Goal: Register for event/course

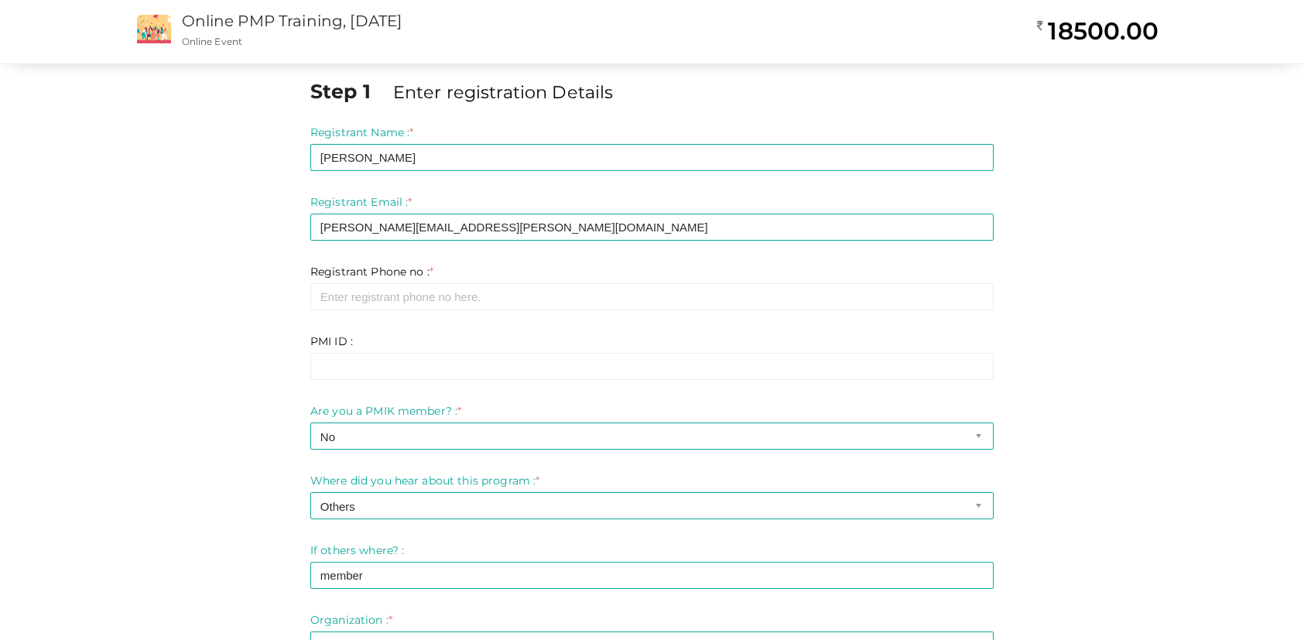
select select "1"
select select "7"
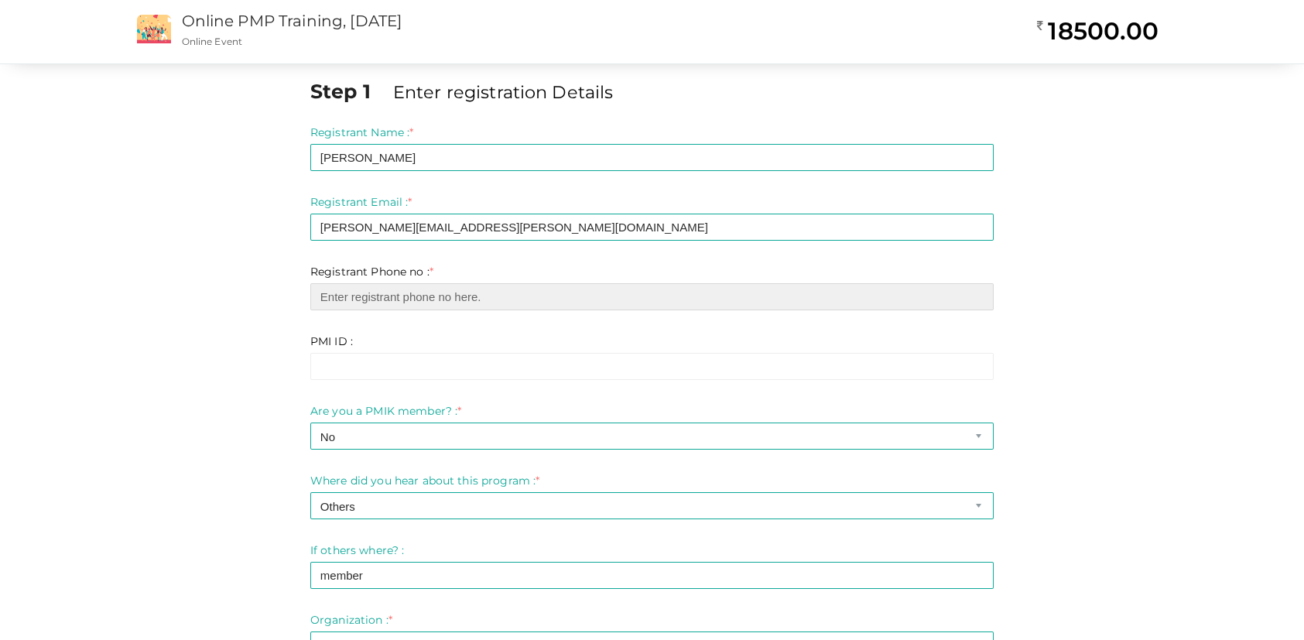
click at [384, 300] on input "number" at bounding box center [651, 296] width 683 height 27
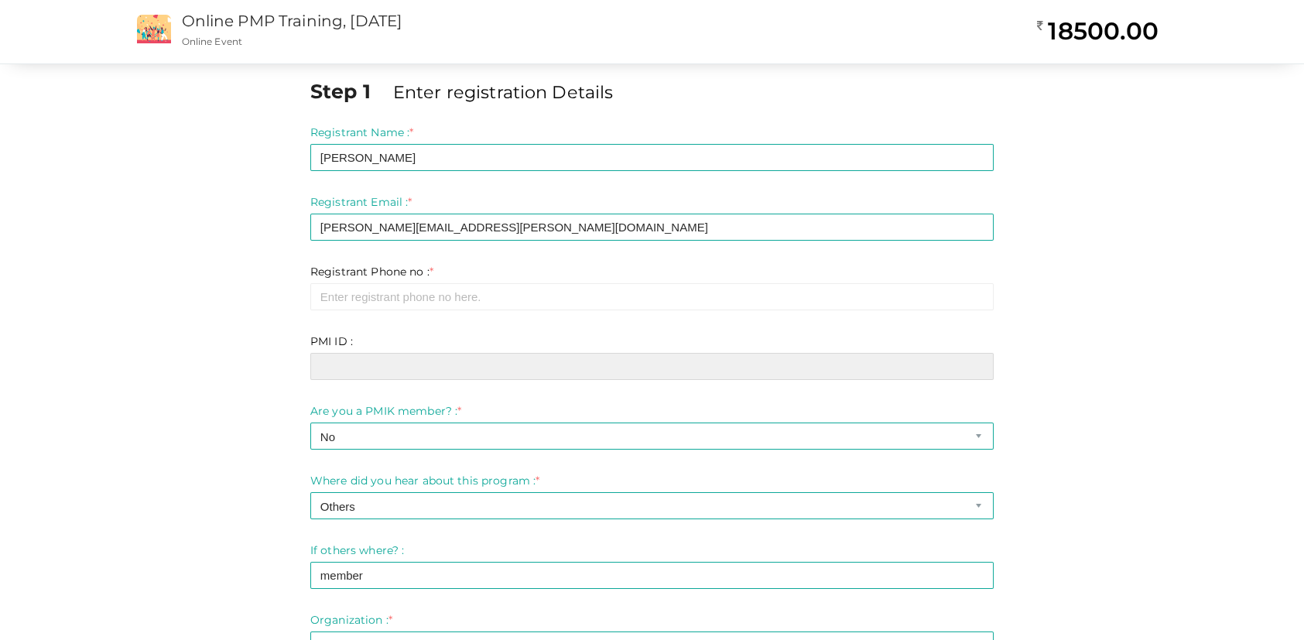
click at [353, 366] on input "text" at bounding box center [651, 366] width 683 height 27
paste input "11908817"
type input "11908817"
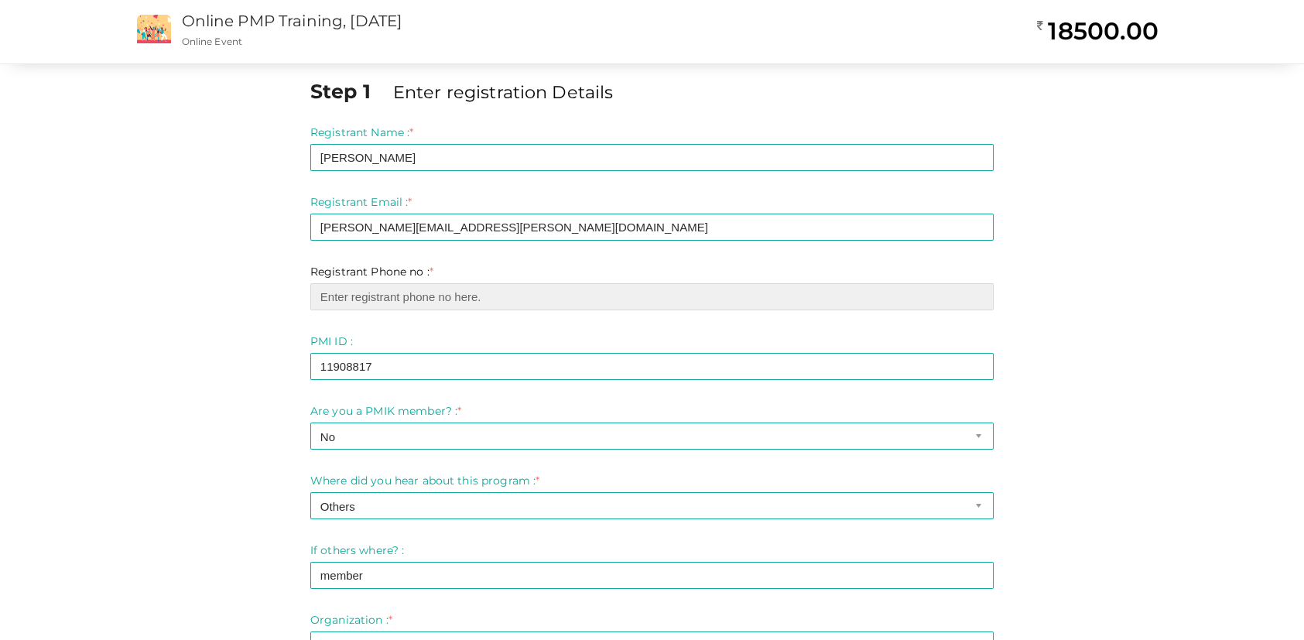
click at [415, 299] on input "number" at bounding box center [651, 296] width 683 height 27
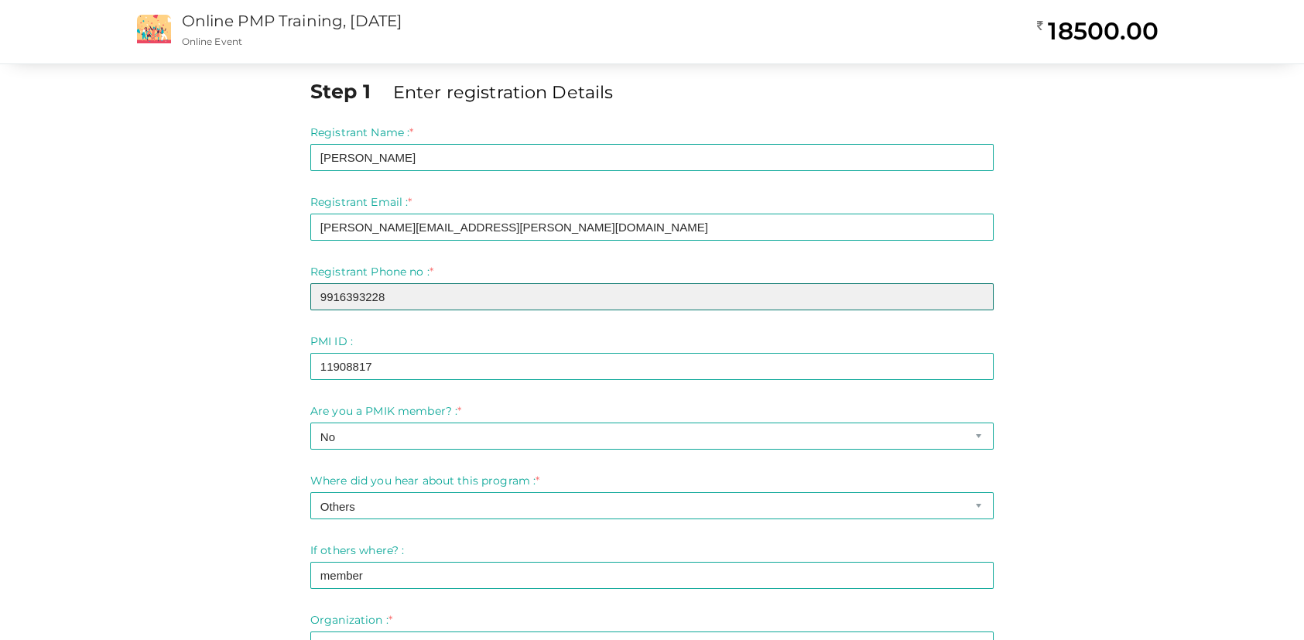
type input "9916393228"
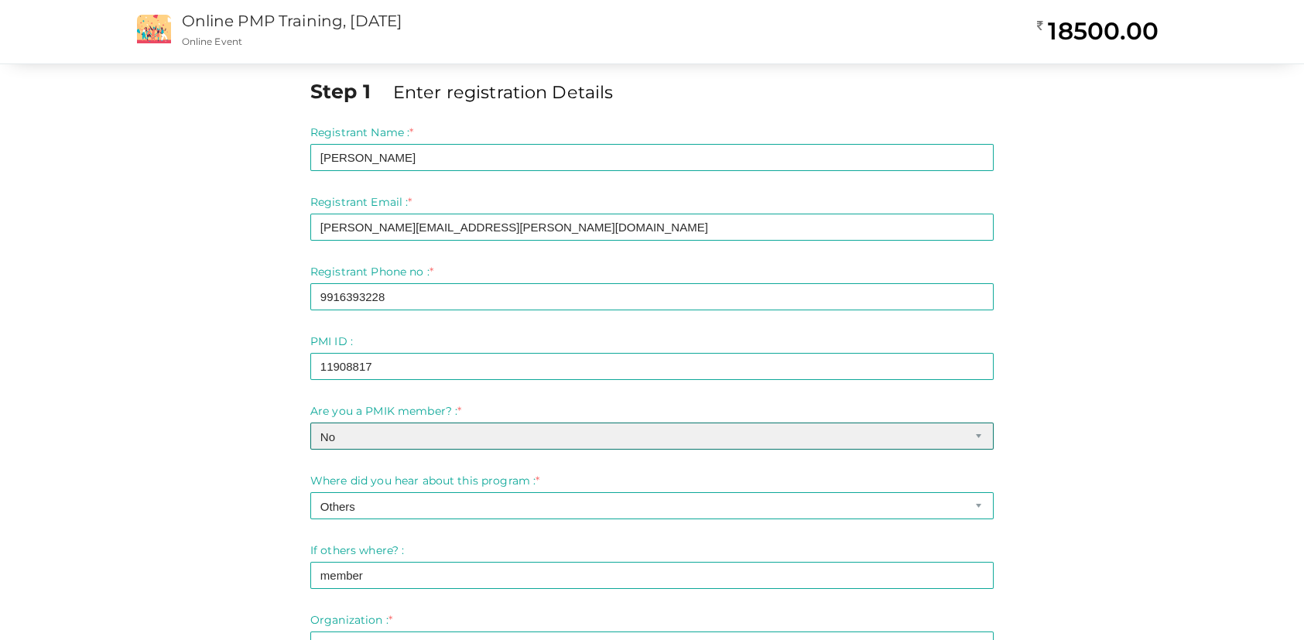
click at [448, 432] on select "-- Please select -- Yes No" at bounding box center [651, 435] width 683 height 27
select select "0"
click at [310, 422] on select "-- Please select -- Yes No" at bounding box center [651, 435] width 683 height 27
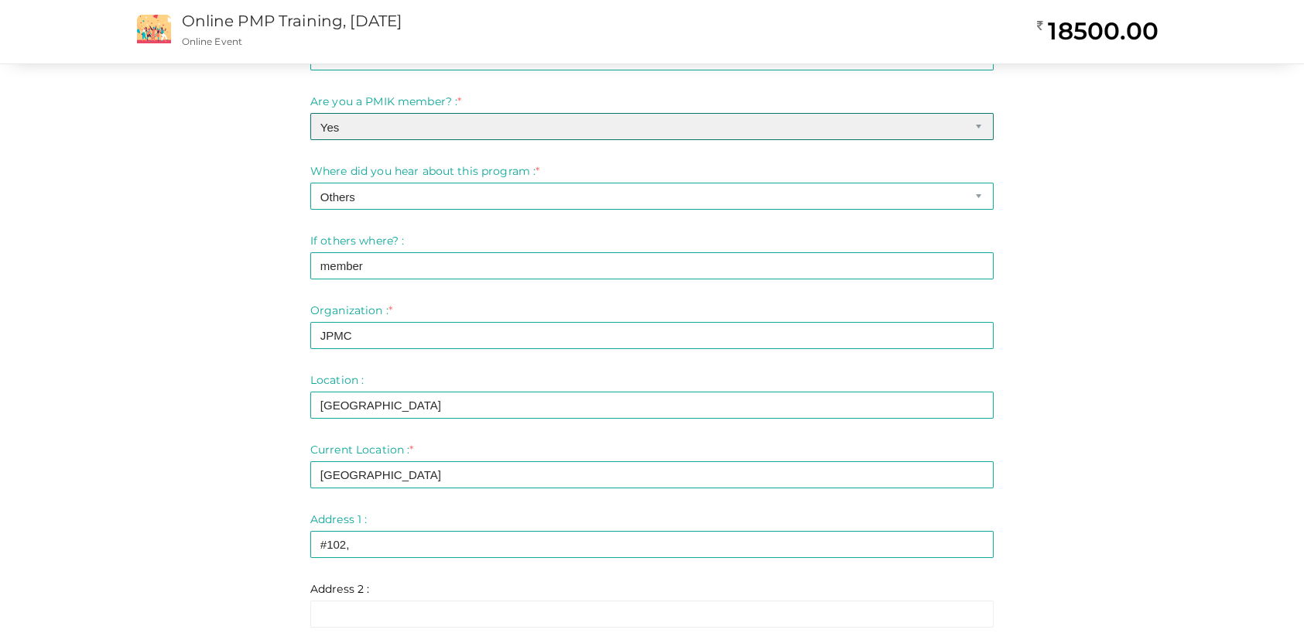
scroll to position [619, 0]
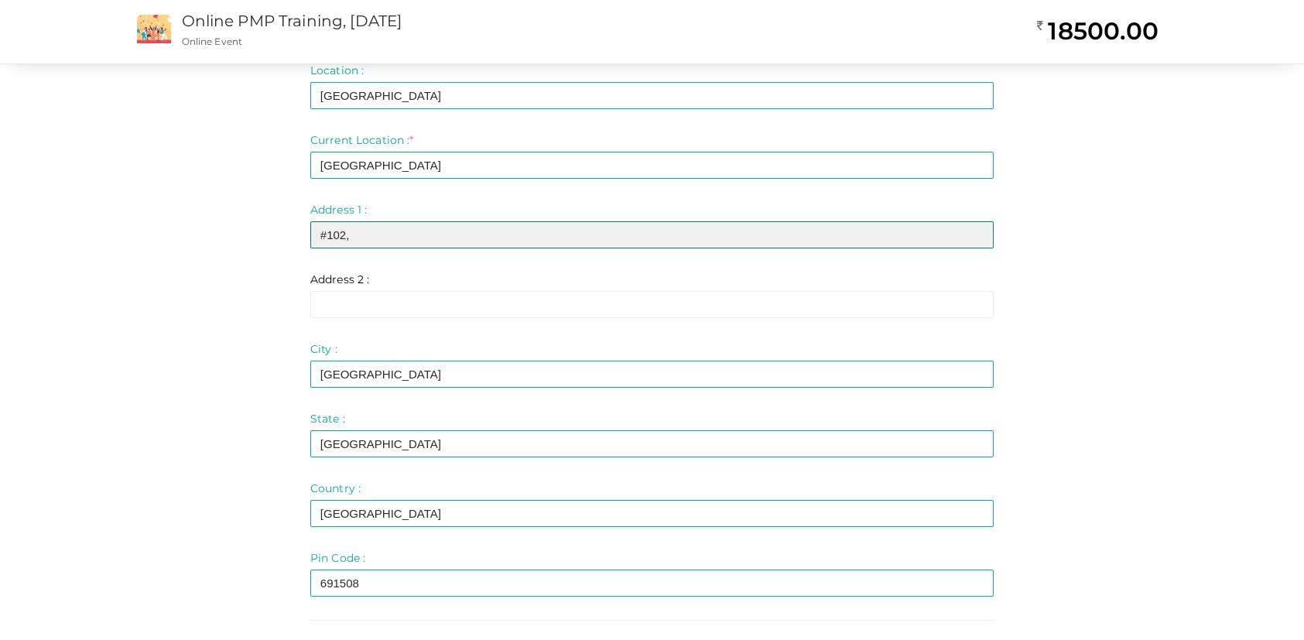
click at [406, 231] on input "#102," at bounding box center [651, 234] width 683 height 27
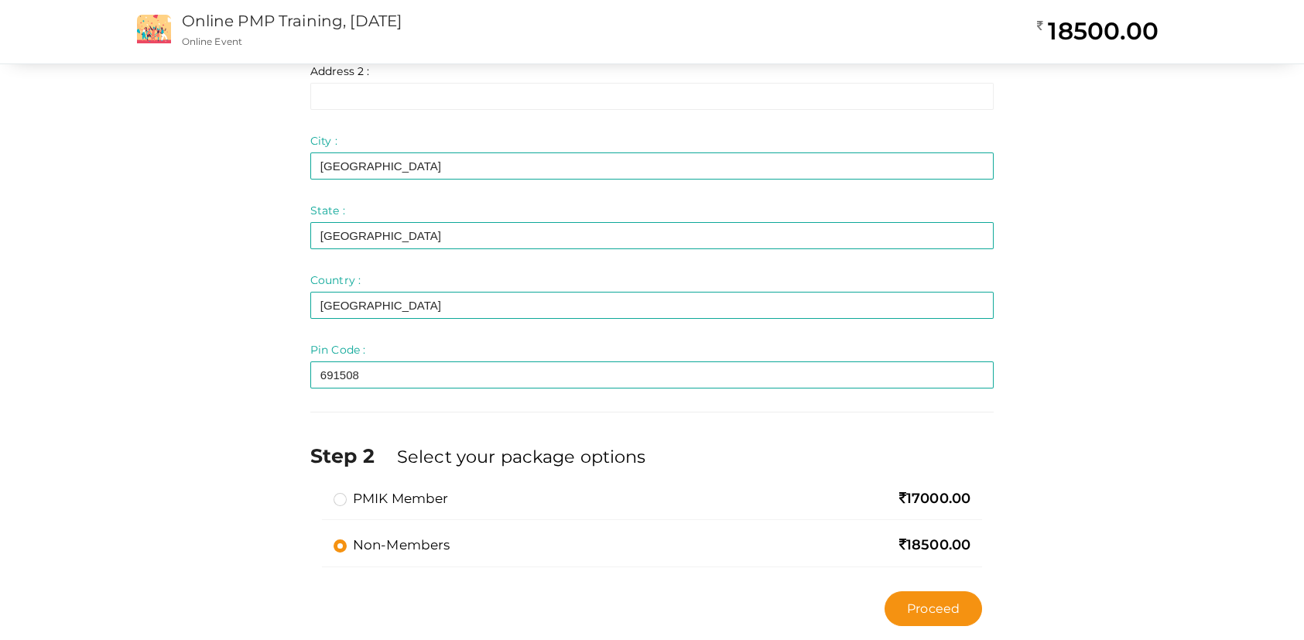
scroll to position [856, 0]
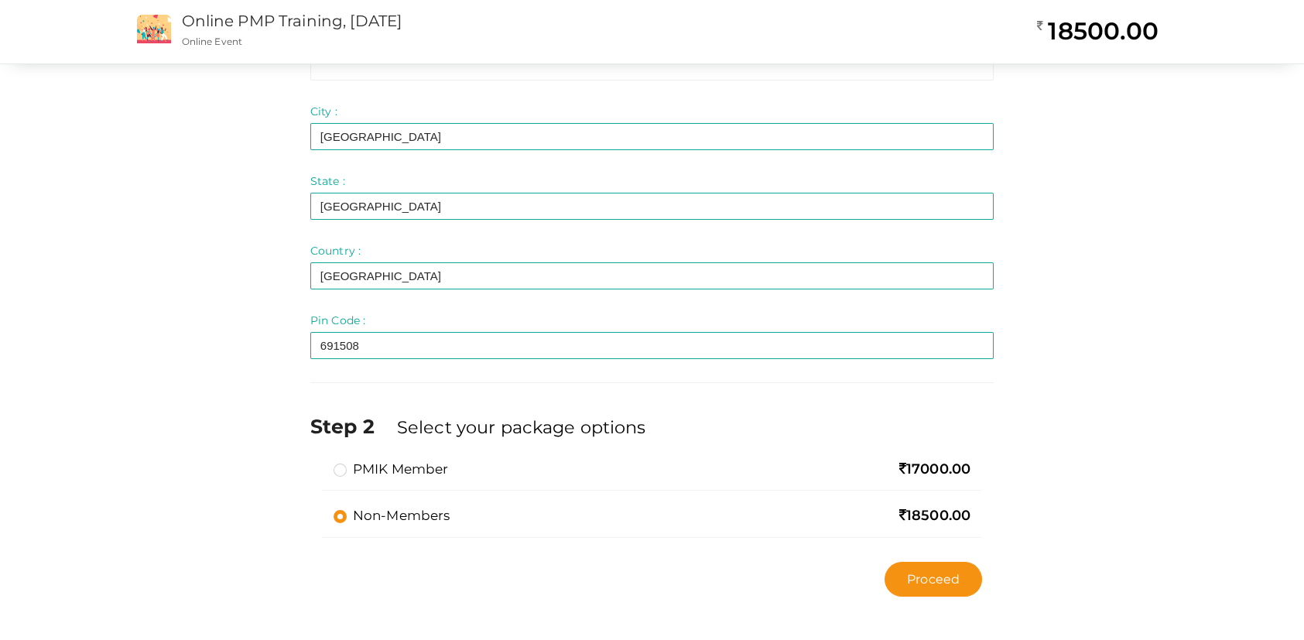
type input "#102, Jai Bharathi Mansion, Puttanna Layout, Horamavu-Agara Rd, Hennur"
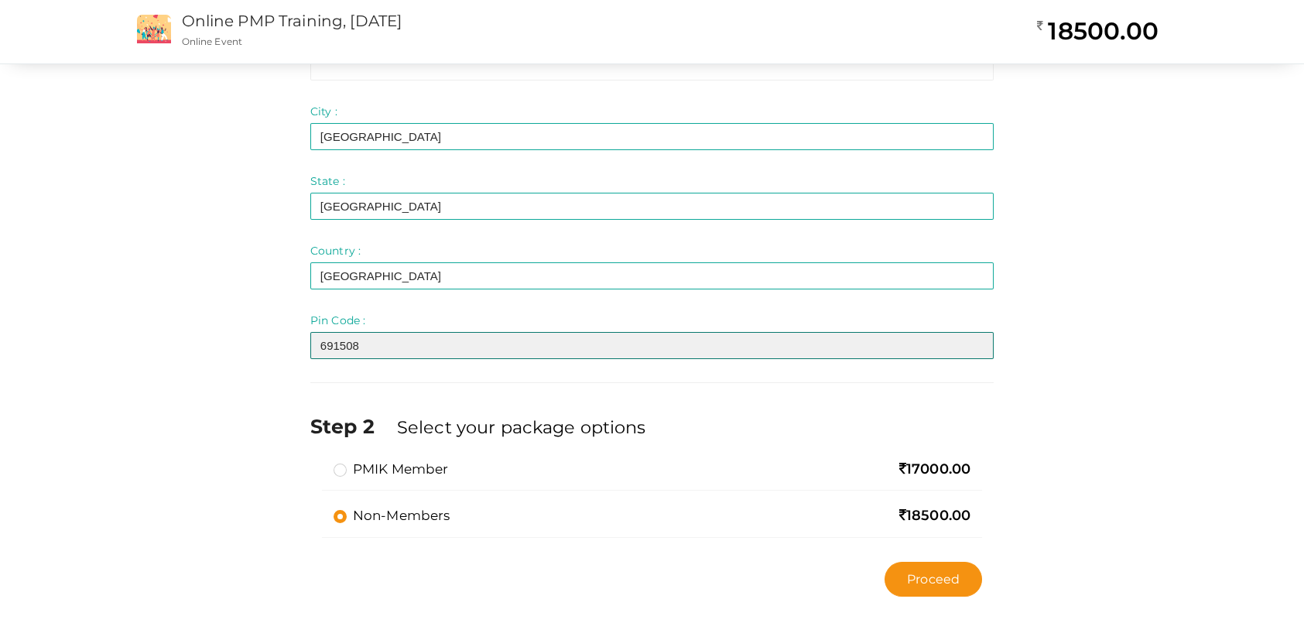
drag, startPoint x: 381, startPoint y: 343, endPoint x: 101, endPoint y: 327, distance: 280.5
type input "560043"
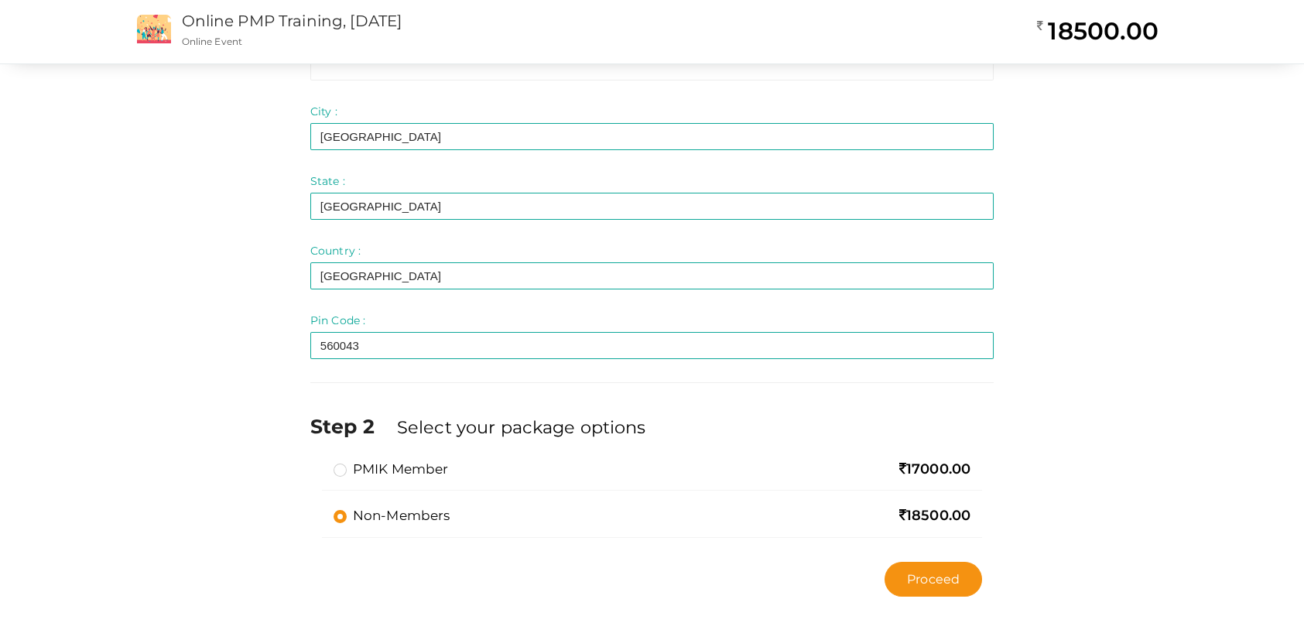
click at [341, 463] on label "PMIK Member" at bounding box center [390, 469] width 115 height 19
click at [318, 463] on input "PMIK Member" at bounding box center [318, 463] width 0 height 0
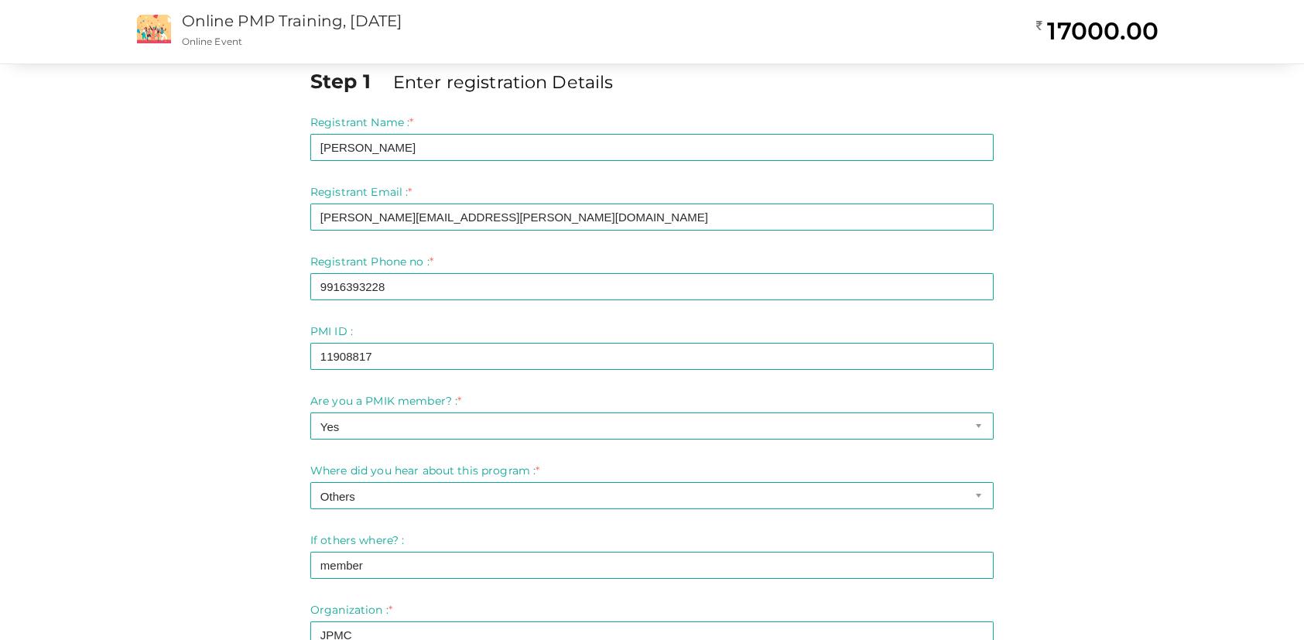
scroll to position [0, 0]
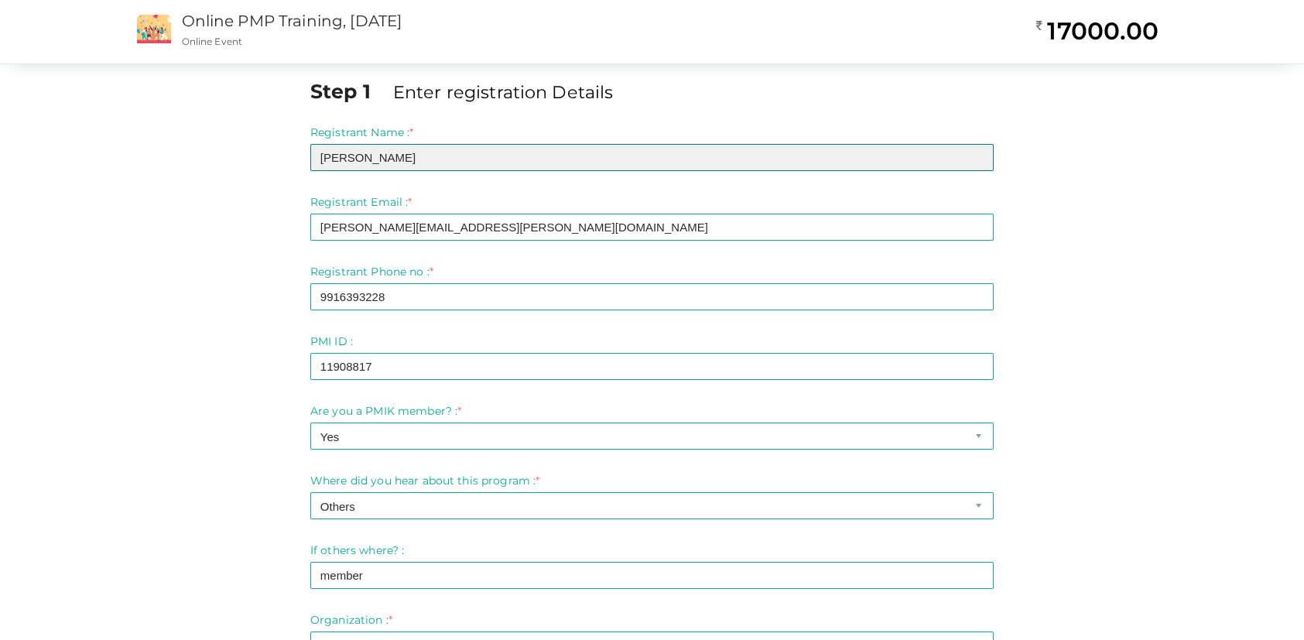
click at [409, 152] on input "Ajish K Babu" at bounding box center [651, 157] width 683 height 27
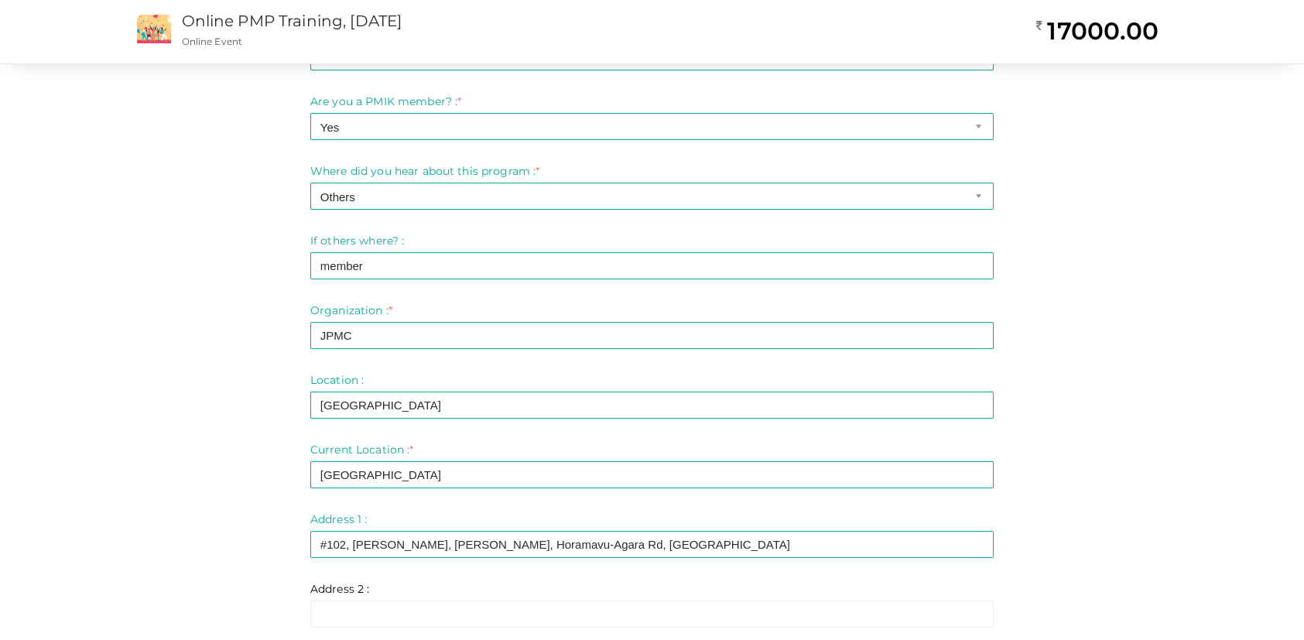
scroll to position [619, 0]
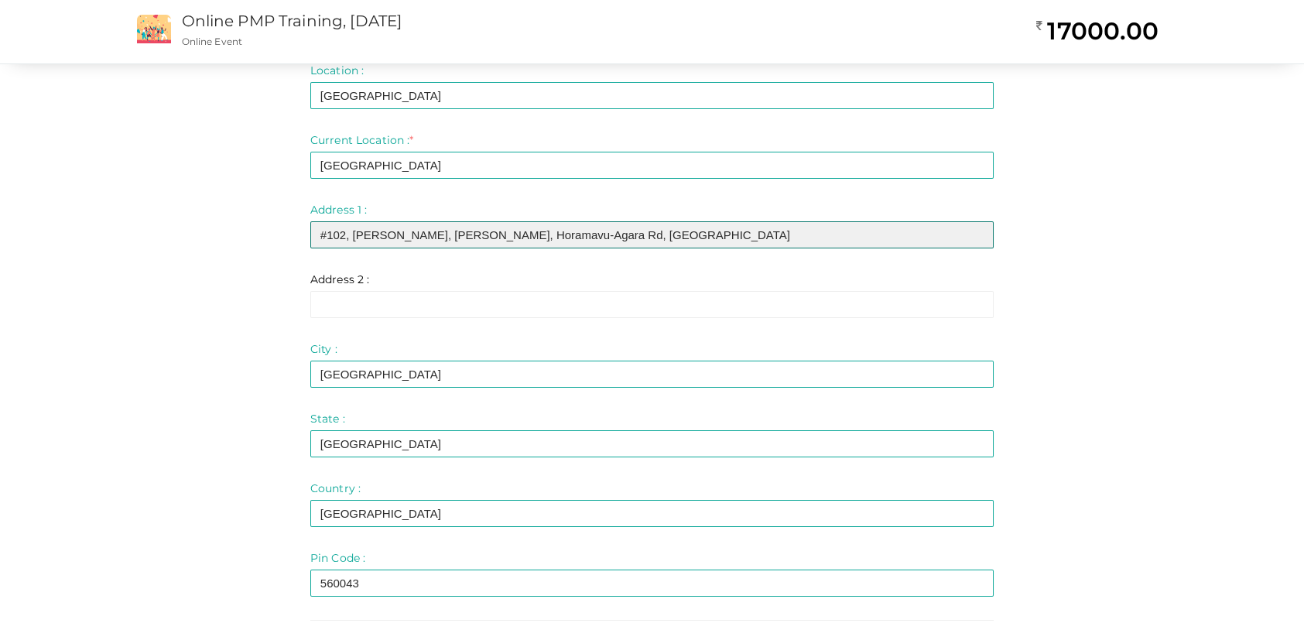
click at [757, 244] on input "#102, Jai Bharathi Mansion, Puttanna Layout, Horamavu-Agara Rd, Hennur" at bounding box center [651, 234] width 683 height 27
type input "#102, Jai Bharathi Mansion, Puttanna Layout, Horamavu-Agara Rd, Hennur, Bangalo…"
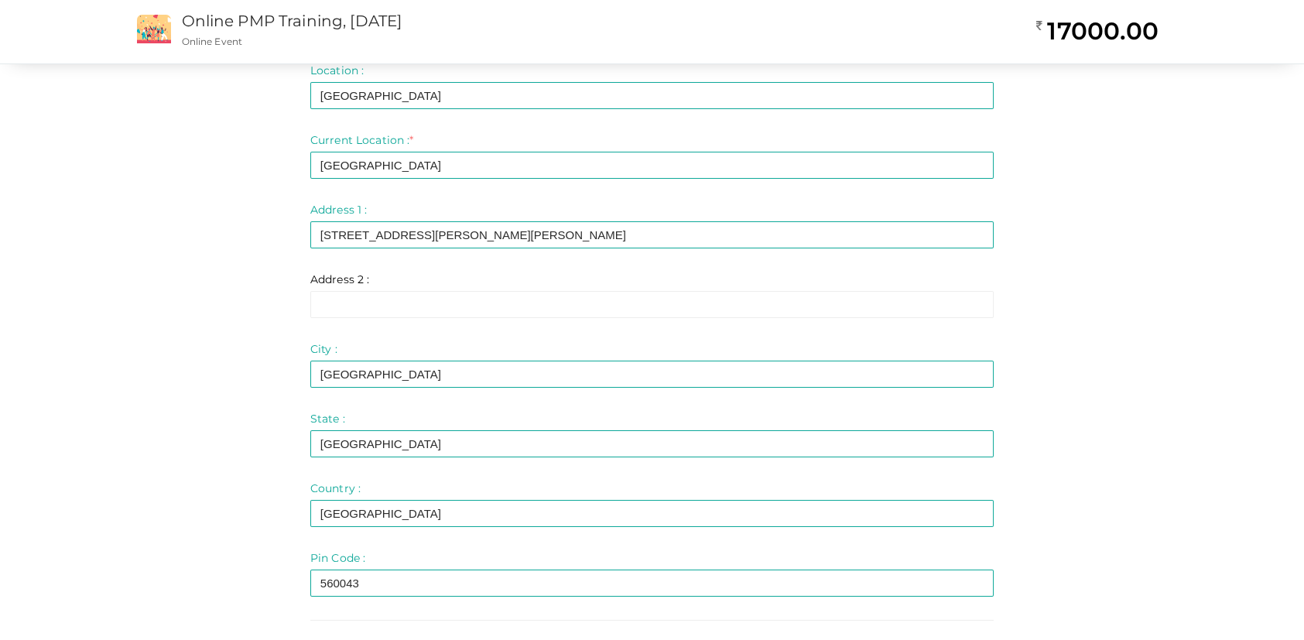
click at [1061, 374] on div "Step 1 Enter registration Details Registrant Name : * Ajish K Babu Required. In…" at bounding box center [652, 149] width 1083 height 1383
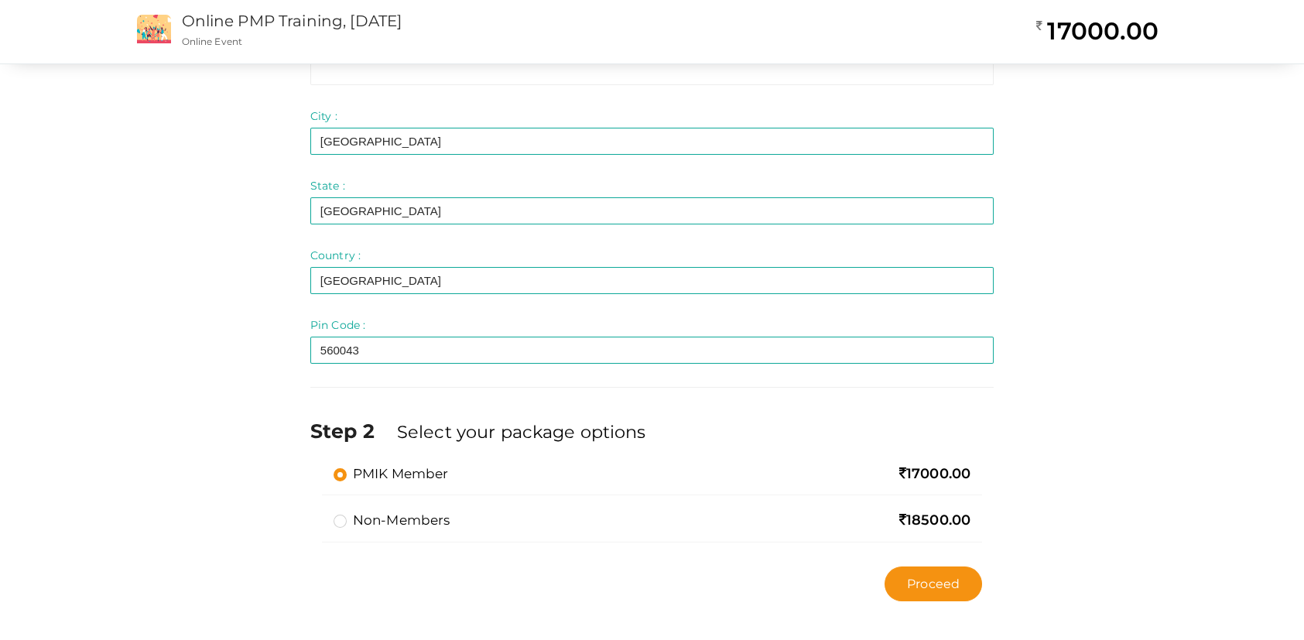
scroll to position [856, 0]
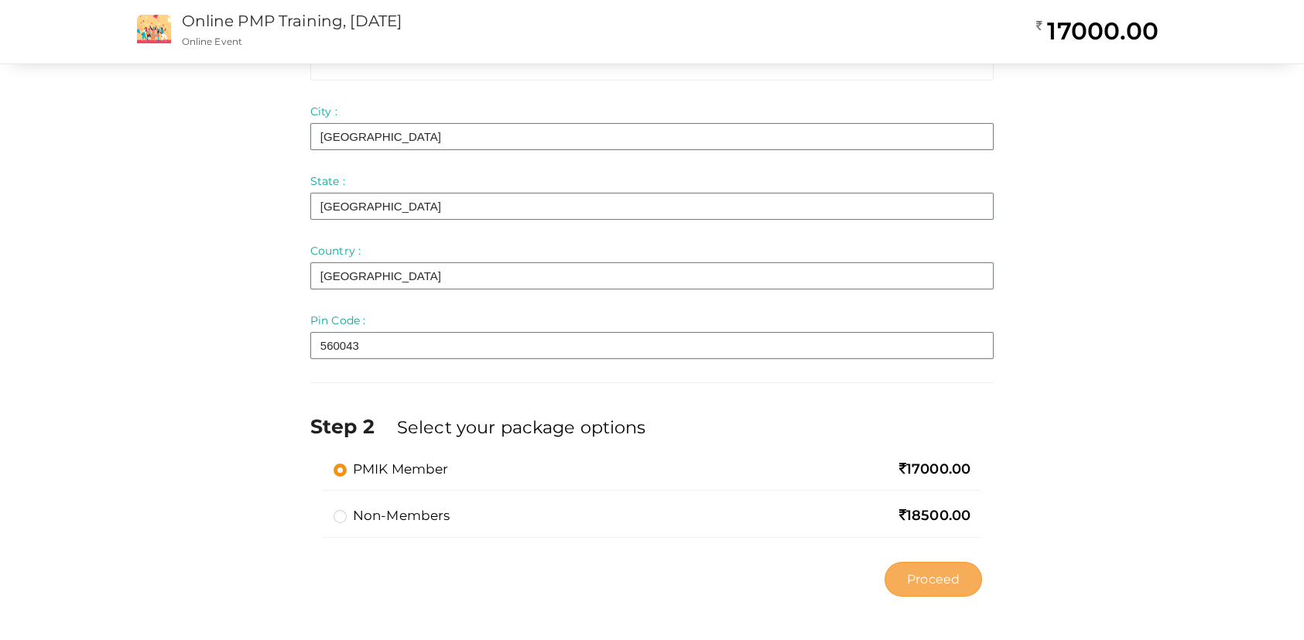
drag, startPoint x: 949, startPoint y: 580, endPoint x: 870, endPoint y: 552, distance: 83.7
click at [948, 581] on span "Proceed" at bounding box center [933, 579] width 53 height 18
type input "N/A"
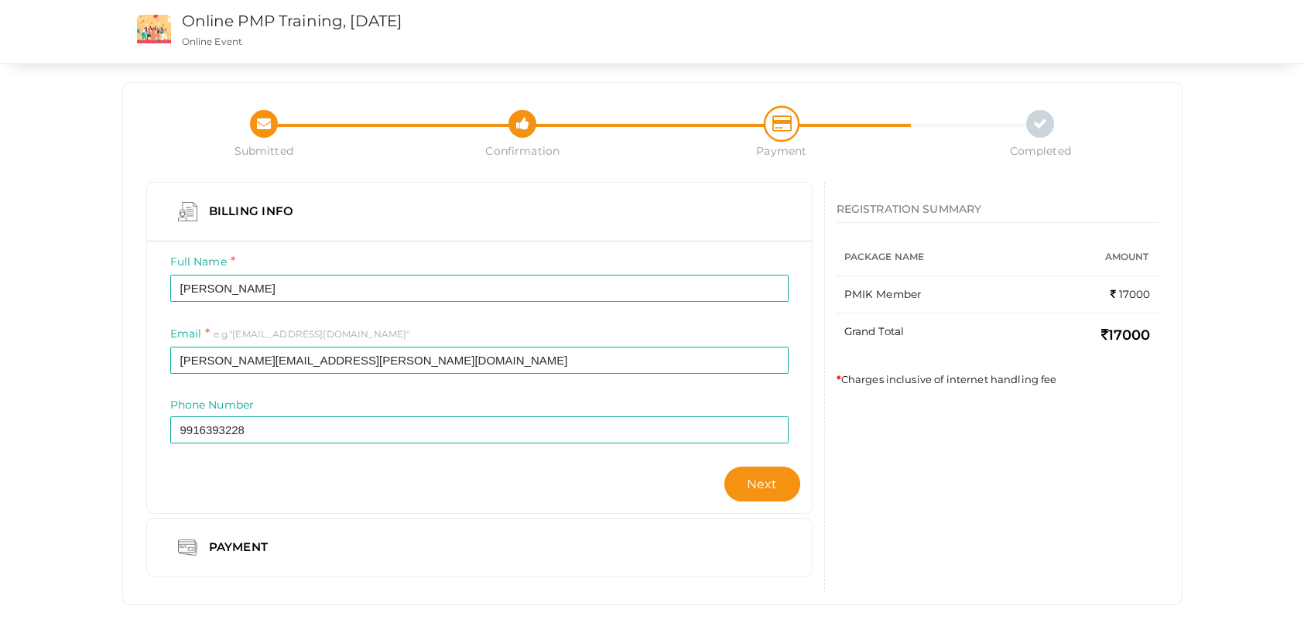
scroll to position [12, 0]
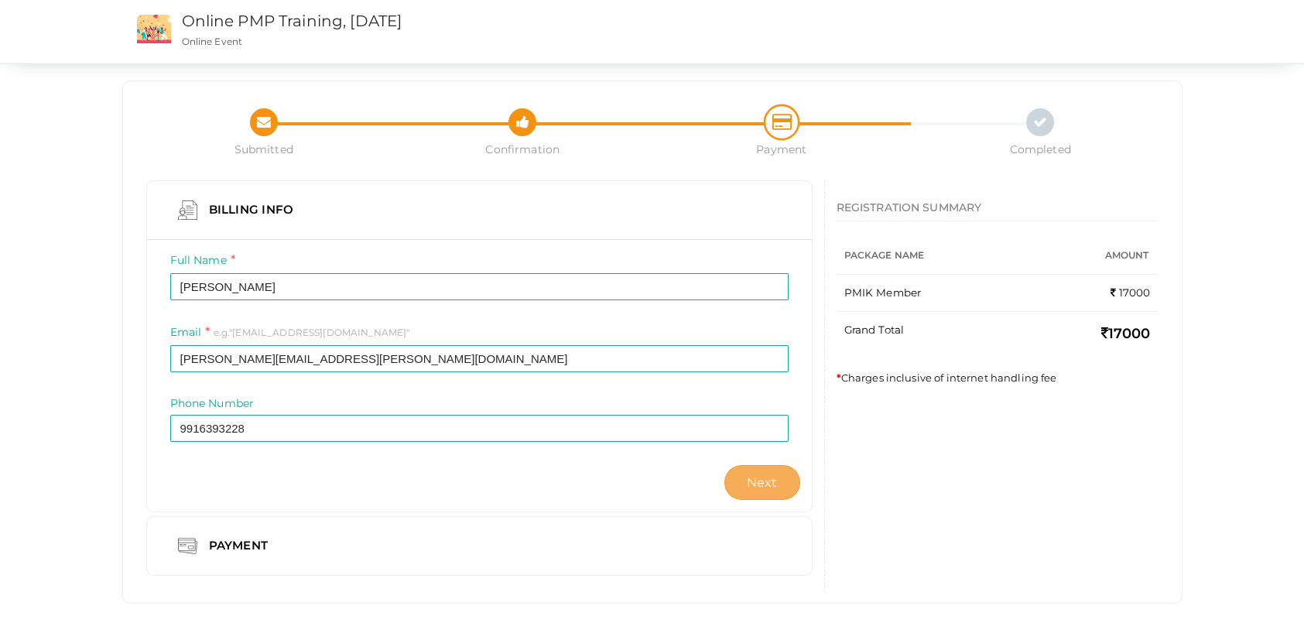
click at [760, 482] on span "Next" at bounding box center [762, 482] width 31 height 15
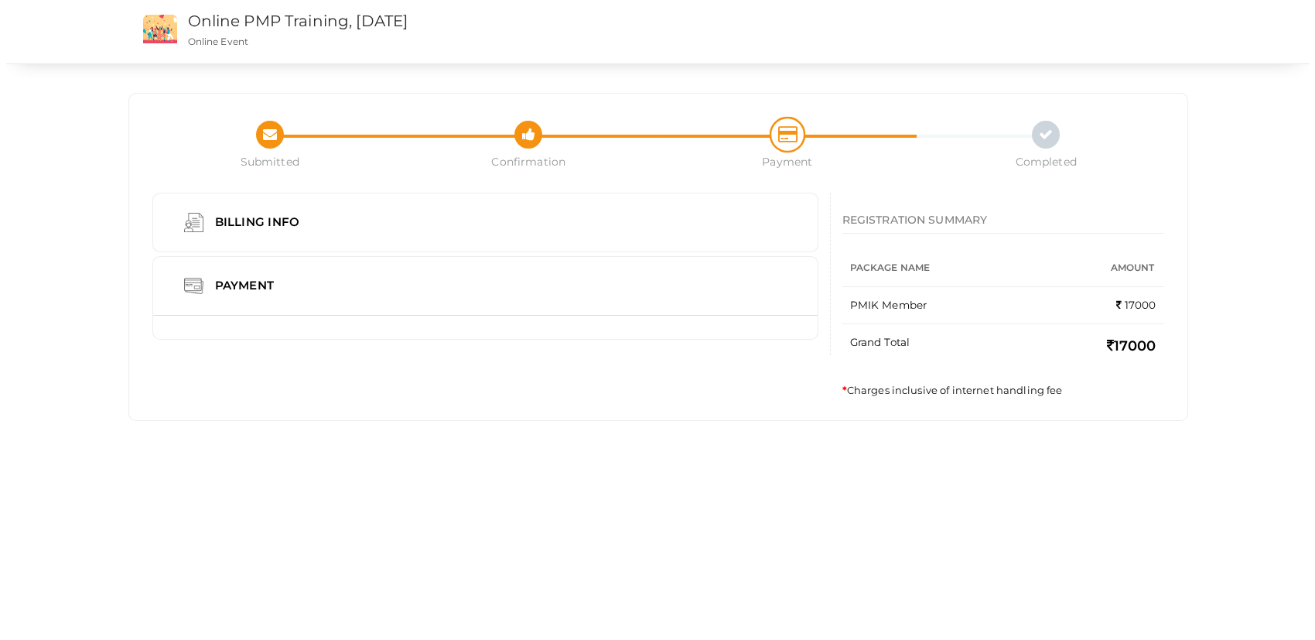
scroll to position [0, 0]
